Goal: Task Accomplishment & Management: Manage account settings

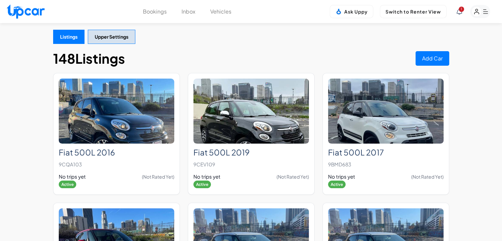
click at [474, 15] on rect "button" at bounding box center [477, 12] width 10 height 10
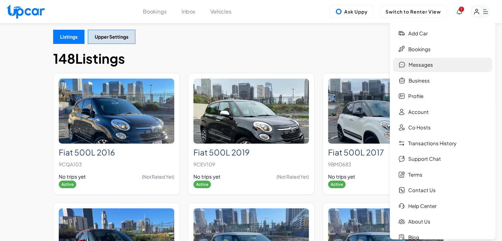
click at [433, 65] on link "Messages" at bounding box center [442, 65] width 99 height 14
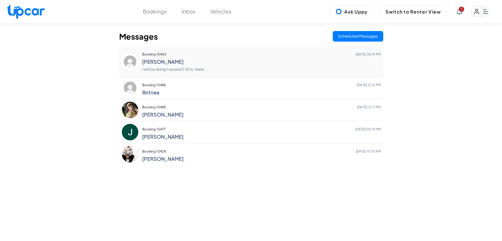
click at [223, 59] on h4 "[PERSON_NAME]" at bounding box center [261, 62] width 238 height 6
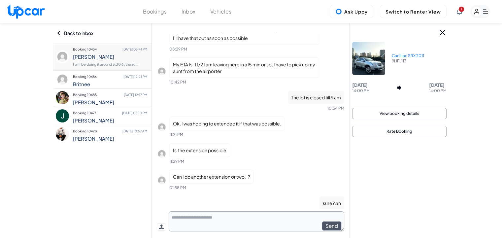
scroll to position [1215, 0]
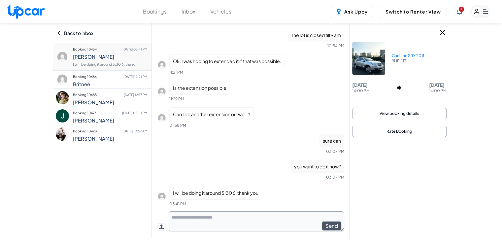
click at [455, 15] on div "Ask Uppy Switch to Renter View 1" at bounding box center [410, 11] width 161 height 13
click at [458, 8] on div "1" at bounding box center [474, 11] width 34 height 13
click at [461, 12] on icon at bounding box center [459, 12] width 5 height 6
click at [466, 164] on div at bounding box center [251, 120] width 502 height 241
click at [459, 16] on div at bounding box center [474, 11] width 34 height 13
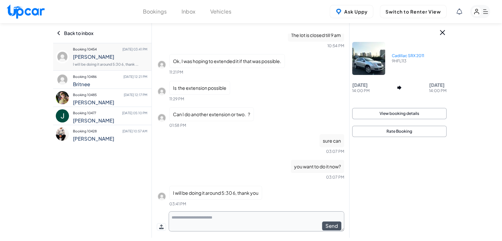
click at [459, 14] on icon at bounding box center [459, 12] width 5 height 6
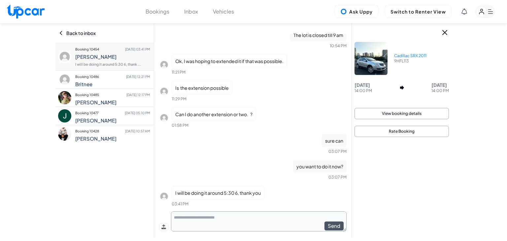
click at [479, 12] on div at bounding box center [253, 120] width 507 height 241
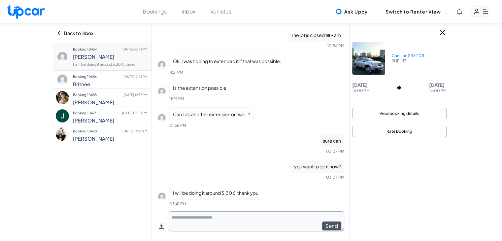
click at [480, 12] on rect "button" at bounding box center [477, 12] width 10 height 10
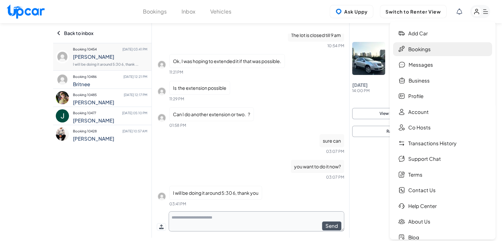
click at [449, 50] on link "Bookings" at bounding box center [442, 49] width 99 height 14
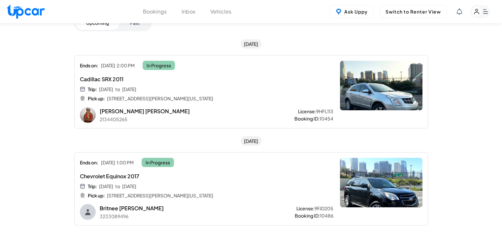
scroll to position [132, 0]
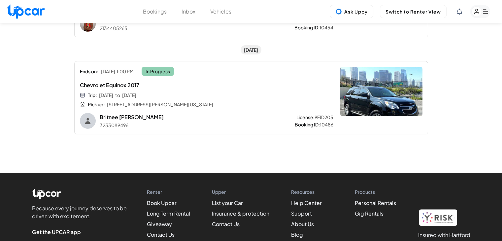
click at [487, 9] on rect "button" at bounding box center [480, 11] width 20 height 13
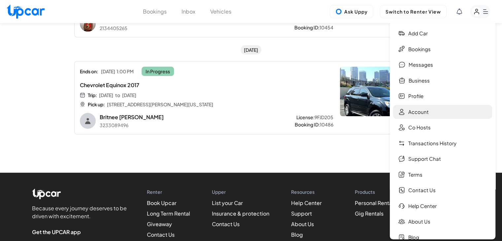
click at [448, 109] on link "Account" at bounding box center [442, 112] width 99 height 14
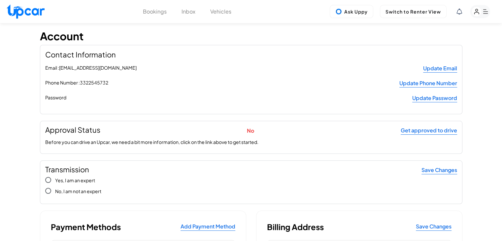
click at [476, 13] on rect "button" at bounding box center [477, 12] width 10 height 10
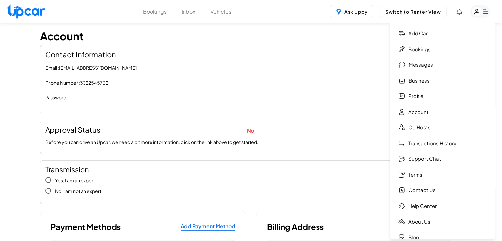
click at [424, 103] on ul "Add car Bookings Messages Business Profile Account Co Hosts Transactions Histor…" at bounding box center [442, 143] width 99 height 234
click at [423, 100] on link "Profile" at bounding box center [442, 96] width 99 height 14
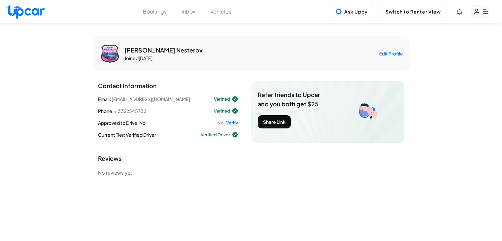
click at [485, 12] on icon "button" at bounding box center [486, 12] width 5 height 4
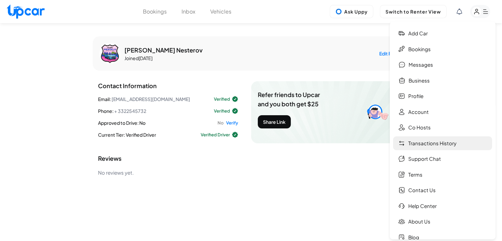
click at [434, 145] on link "Transactions History" at bounding box center [442, 143] width 99 height 14
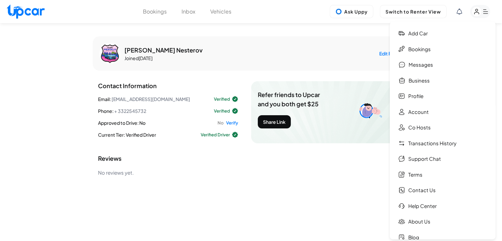
select select "****"
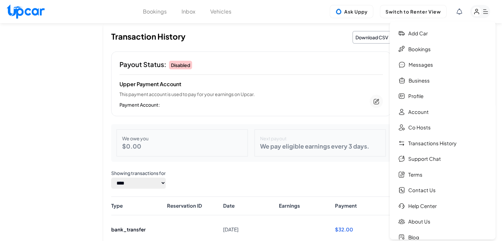
click at [54, 131] on div "Transaction History Download CSV Payout Status: Disabled Upper Payment Account …" at bounding box center [251, 159] width 502 height 273
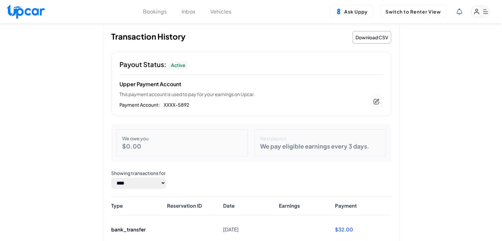
click at [476, 12] on rect "button" at bounding box center [477, 12] width 10 height 10
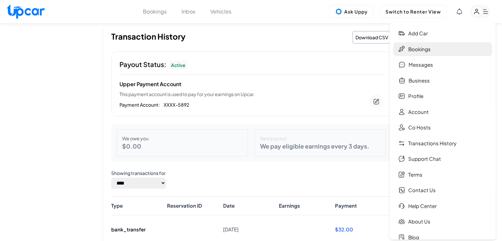
click at [451, 50] on link "Bookings" at bounding box center [442, 49] width 99 height 14
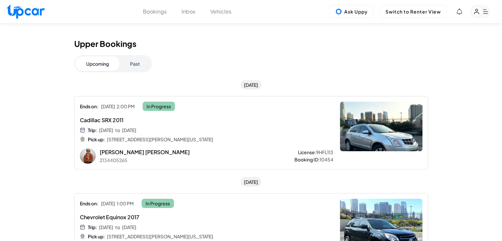
click at [382, 73] on div "Upper Bookings Upcoming Past [DATE] Ends on: [DATE] 2:00 PM In Progress Cadilla…" at bounding box center [251, 156] width 354 height 234
